Goal: Information Seeking & Learning: Learn about a topic

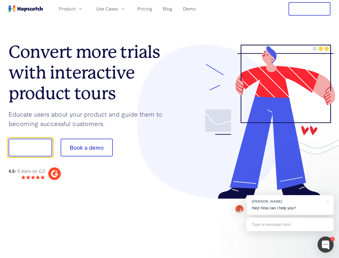
click at [170, 129] on div at bounding box center [250, 122] width 161 height 154
click at [76, 9] on span "Product" at bounding box center [67, 8] width 17 height 7
click at [118, 9] on span "Use Cases" at bounding box center [107, 8] width 22 height 7
click at [309, 9] on button "Free Trial" at bounding box center [309, 8] width 42 height 13
click at [30, 147] on button "Show me!" at bounding box center [30, 147] width 43 height 18
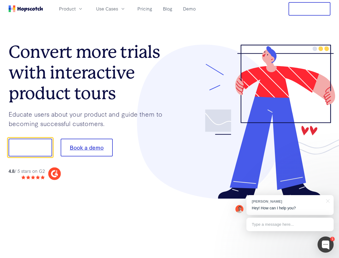
click at [86, 147] on button "Book a demo" at bounding box center [87, 147] width 52 height 18
click at [325, 244] on div at bounding box center [325, 244] width 16 height 16
click at [290, 205] on div "[PERSON_NAME] Hey! How can I help you?" at bounding box center [289, 205] width 87 height 20
click at [327, 200] on div at bounding box center [283, 182] width 101 height 107
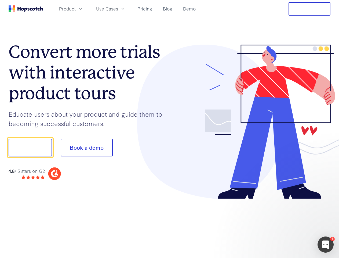
click at [290, 224] on div at bounding box center [283, 182] width 101 height 107
